Goal: Obtain resource: Obtain resource

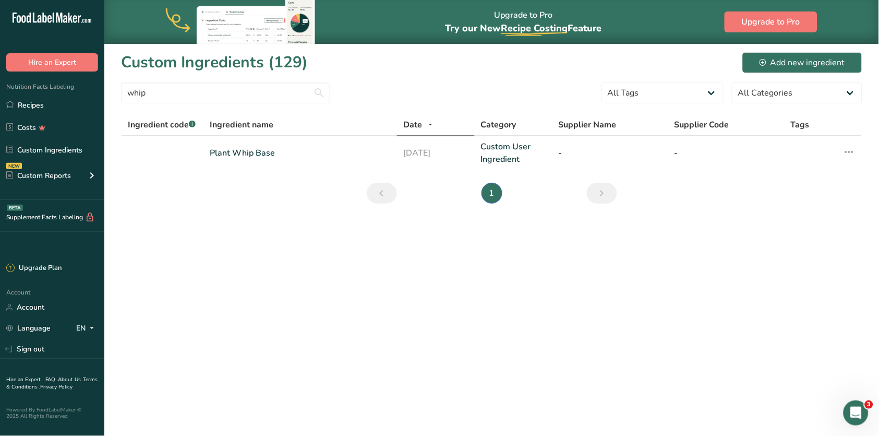
click at [216, 85] on input "whip" at bounding box center [225, 92] width 209 height 21
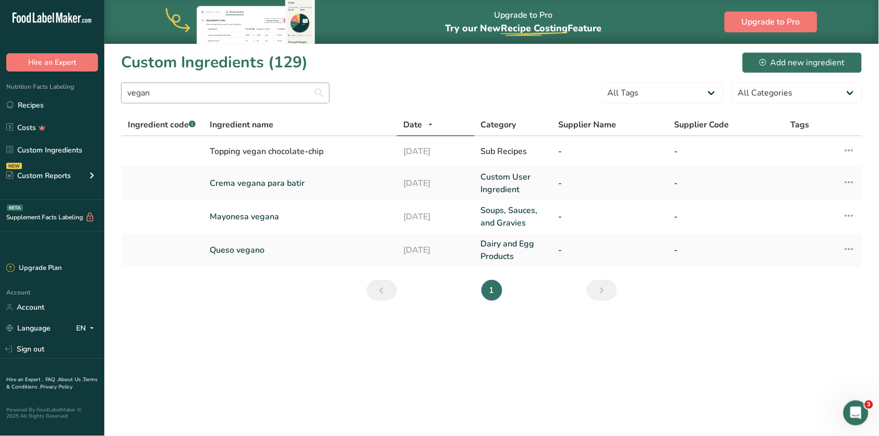
click at [272, 98] on input "vegan" at bounding box center [225, 92] width 209 height 21
type input "c"
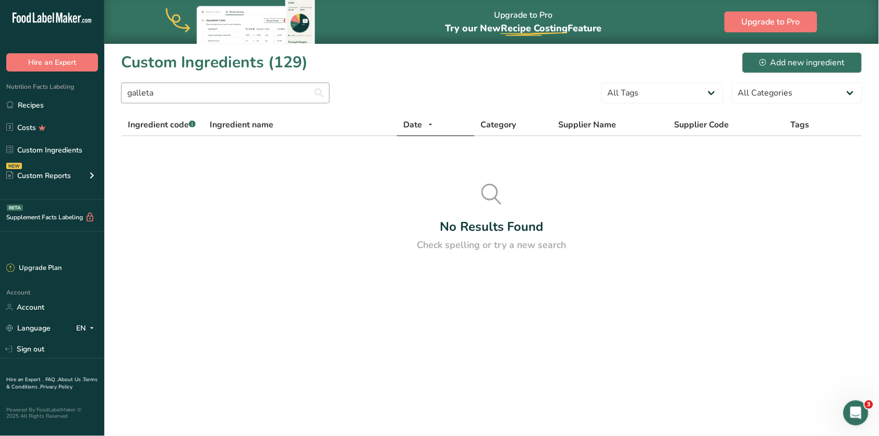
type input "galleta"
click at [68, 109] on link "Recipes" at bounding box center [52, 105] width 104 height 20
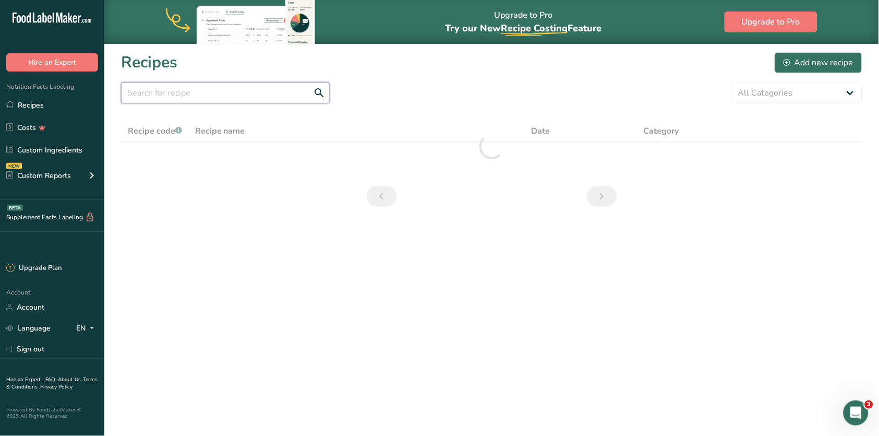
click at [228, 89] on input "text" at bounding box center [225, 92] width 209 height 21
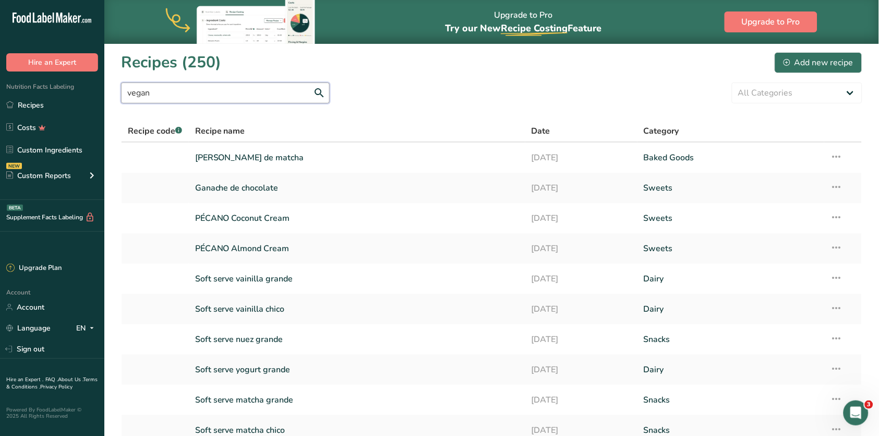
type input "vegan"
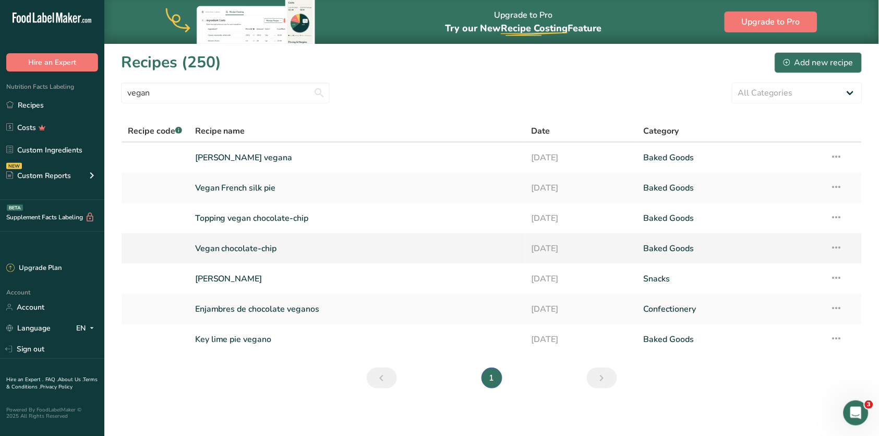
click at [259, 246] on link "Vegan chocolate-chip" at bounding box center [357, 248] width 324 height 22
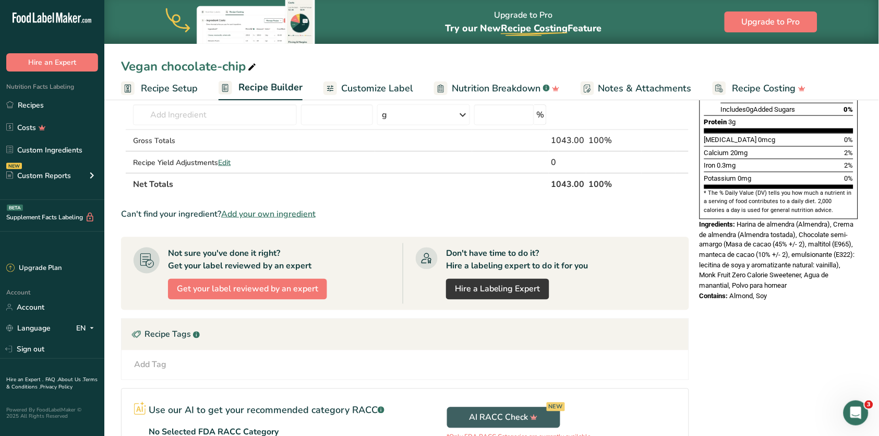
scroll to position [313, 0]
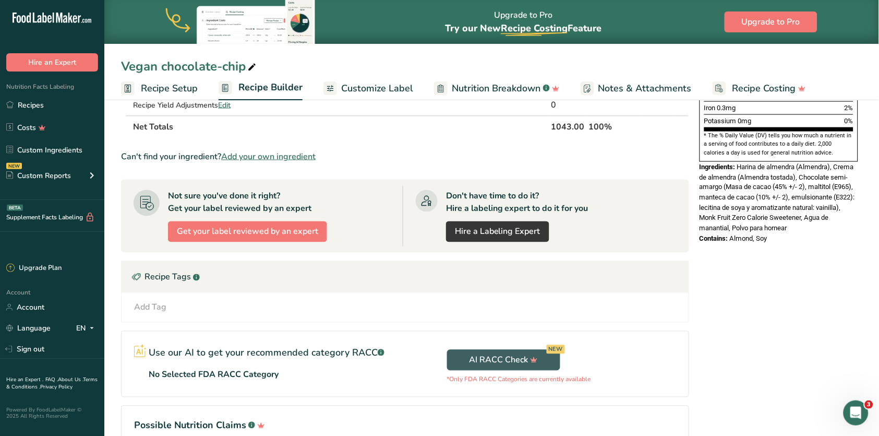
click at [803, 163] on span "Harina de almendra (Almendra), Crema de almendra (Almendra tostada), Chocolate …" at bounding box center [778, 197] width 156 height 69
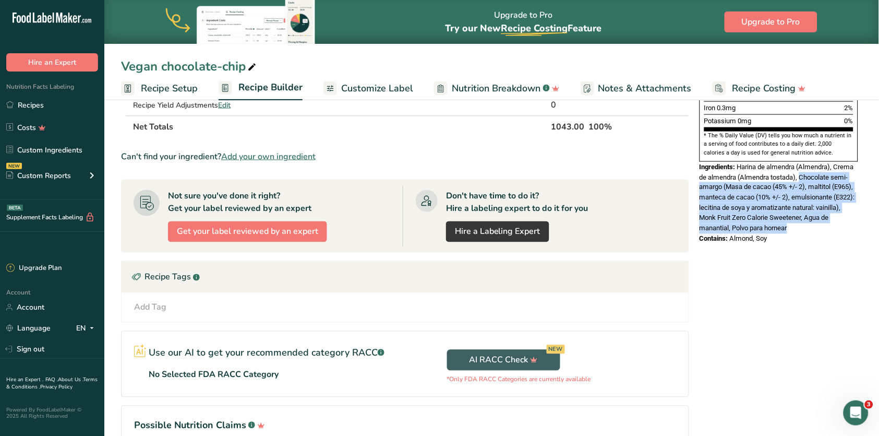
drag, startPoint x: 803, startPoint y: 144, endPoint x: 819, endPoint y: 192, distance: 50.8
click at [819, 192] on div "Ingredients: Harina de almendra (Almendra), Crema de almendra (Almendra tostada…" at bounding box center [779, 198] width 159 height 72
copy span "Chocolate semi-amargo (Masa de cacao (45% +/- 2), maltitol (E965), manteca de c…"
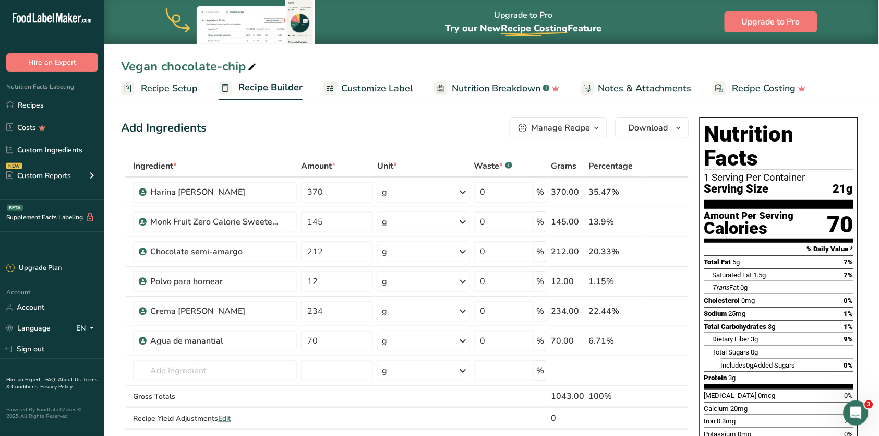
scroll to position [0, 0]
click at [62, 98] on link "Recipes" at bounding box center [52, 105] width 104 height 20
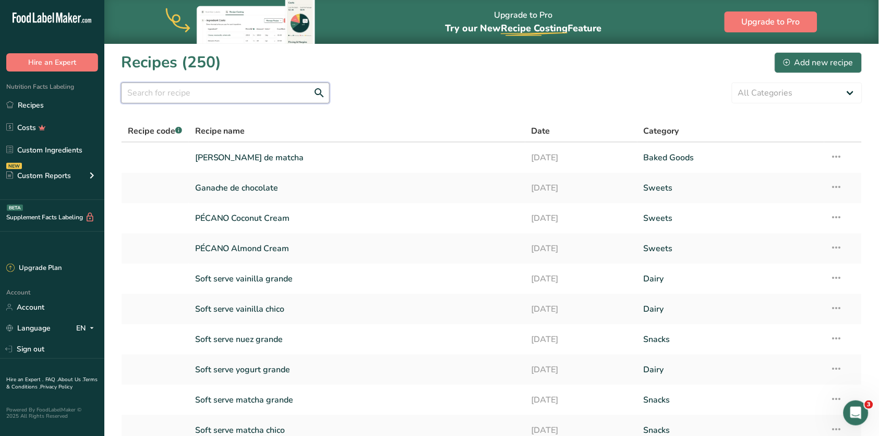
click at [234, 94] on input "text" at bounding box center [225, 92] width 209 height 21
type input "galleta"
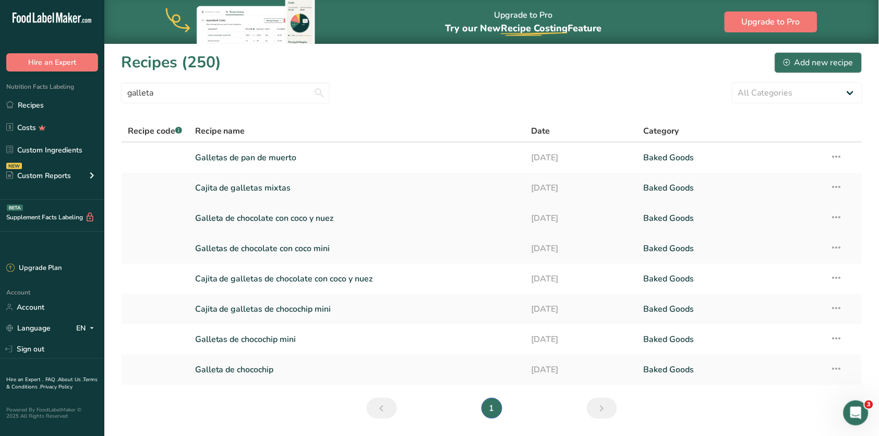
click at [261, 217] on link "Galleta de chocolate con coco y nuez" at bounding box center [357, 218] width 324 height 22
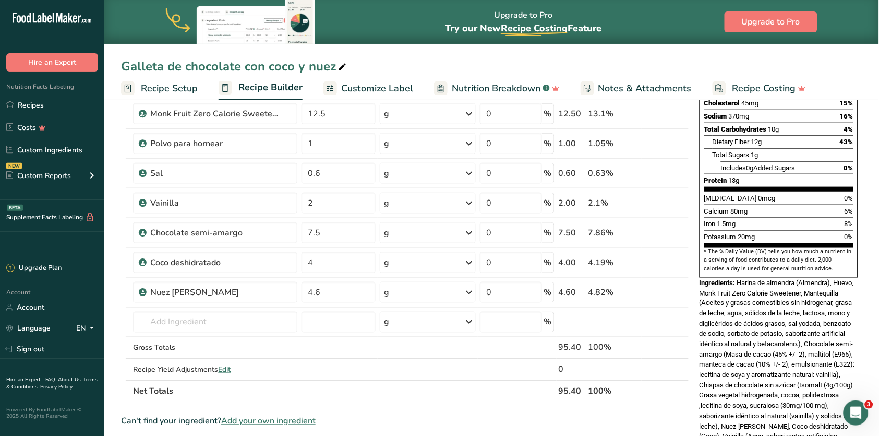
scroll to position [238, 0]
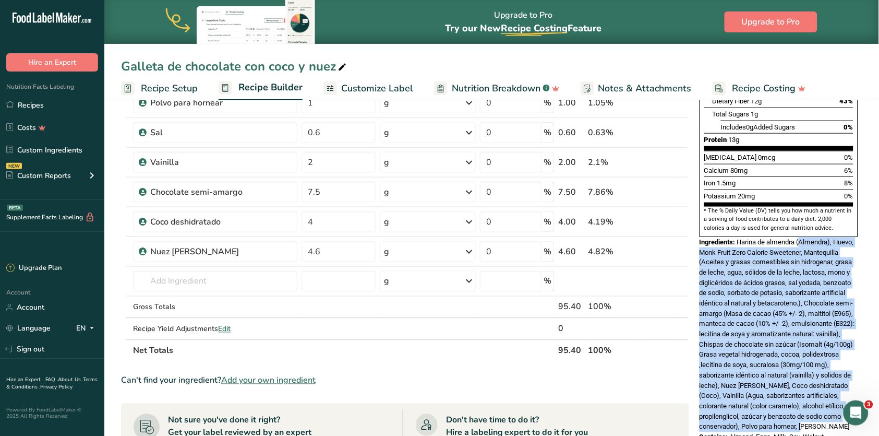
drag, startPoint x: 803, startPoint y: 209, endPoint x: 853, endPoint y: 384, distance: 181.5
click at [853, 384] on div "Ingredients: Harina de almendra (Almendra), Huevo, Monk Fruit Zero Calorie Swee…" at bounding box center [779, 334] width 159 height 195
copy span "Almendra), Huevo, Monk Fruit Zero Calorie Sweetener, Mantequilla (Aceites y gra…"
click at [55, 113] on link "Recipes" at bounding box center [52, 105] width 104 height 20
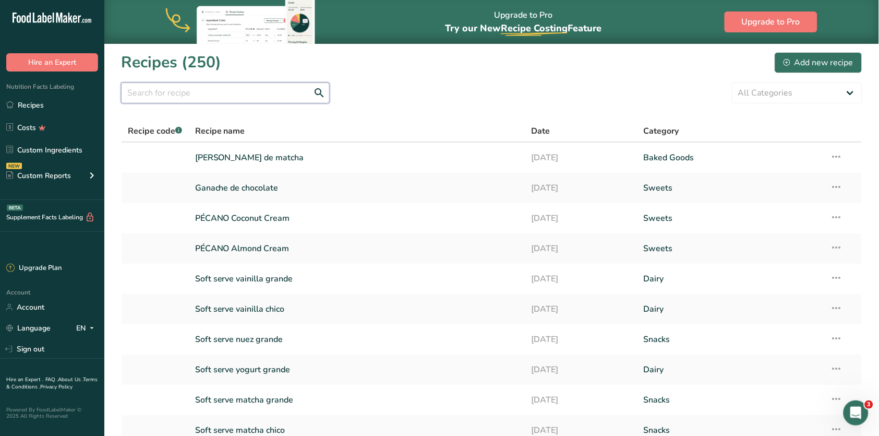
click at [290, 91] on input "text" at bounding box center [225, 92] width 209 height 21
type input "galleta"
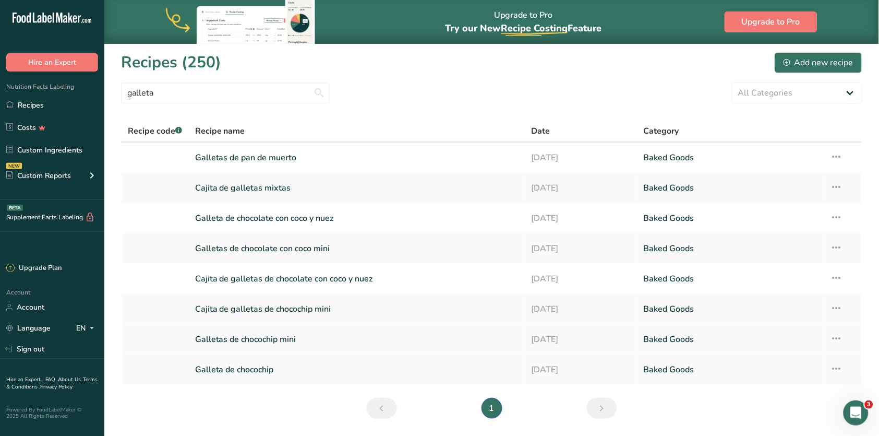
click at [290, 343] on link "Galletas de chocochip mini" at bounding box center [357, 339] width 324 height 22
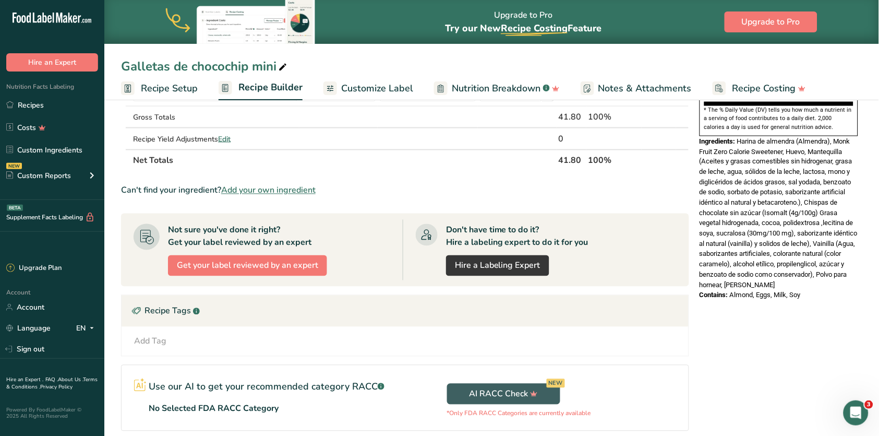
scroll to position [333, 0]
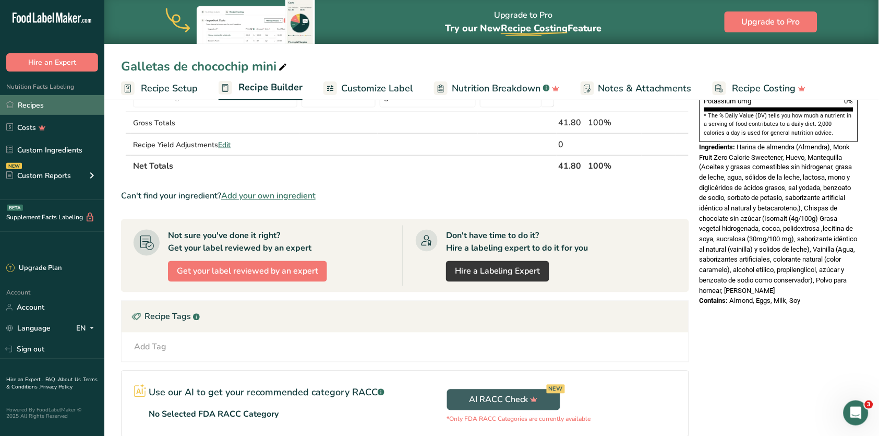
click at [47, 105] on link "Recipes" at bounding box center [52, 105] width 104 height 20
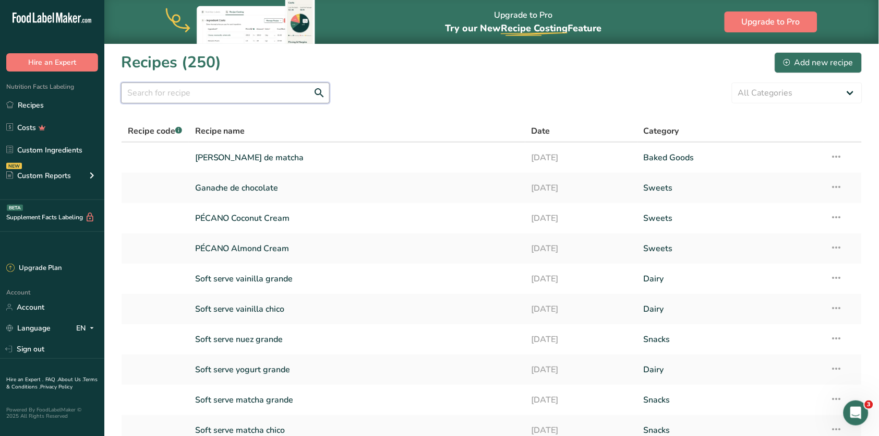
click at [272, 102] on input "text" at bounding box center [225, 92] width 209 height 21
type input "pie"
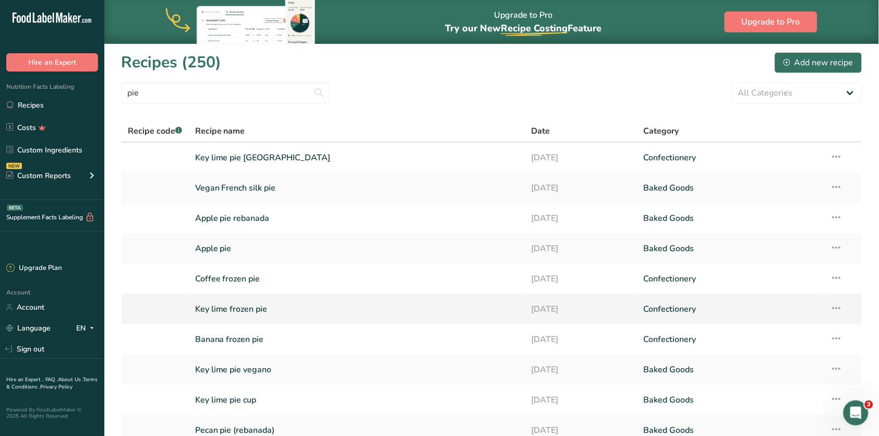
click at [256, 310] on link "Key lime frozen pie" at bounding box center [357, 309] width 324 height 22
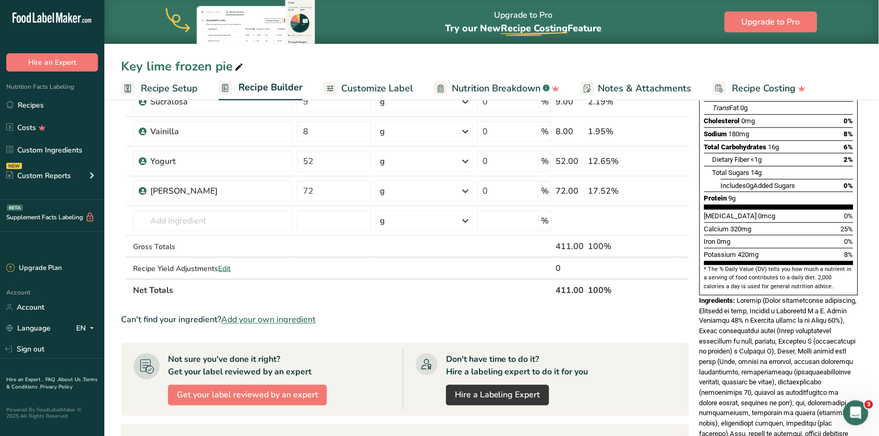
scroll to position [202, 0]
